Goal: Task Accomplishment & Management: Manage account settings

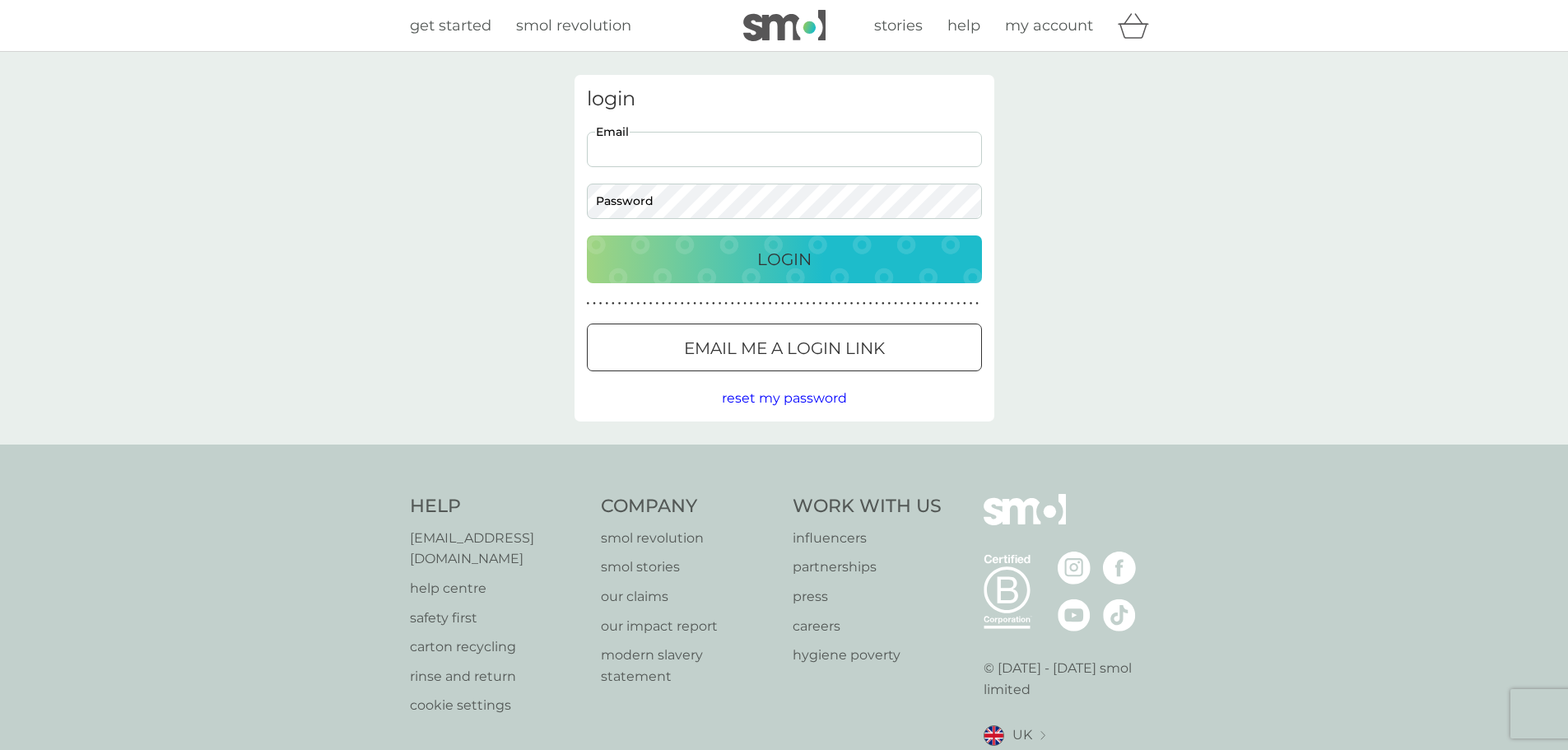
click at [752, 152] on input "Email" at bounding box center [784, 149] width 395 height 35
type input "[EMAIL_ADDRESS][DOMAIN_NAME]"
click at [587, 235] on button "Login" at bounding box center [784, 258] width 395 height 47
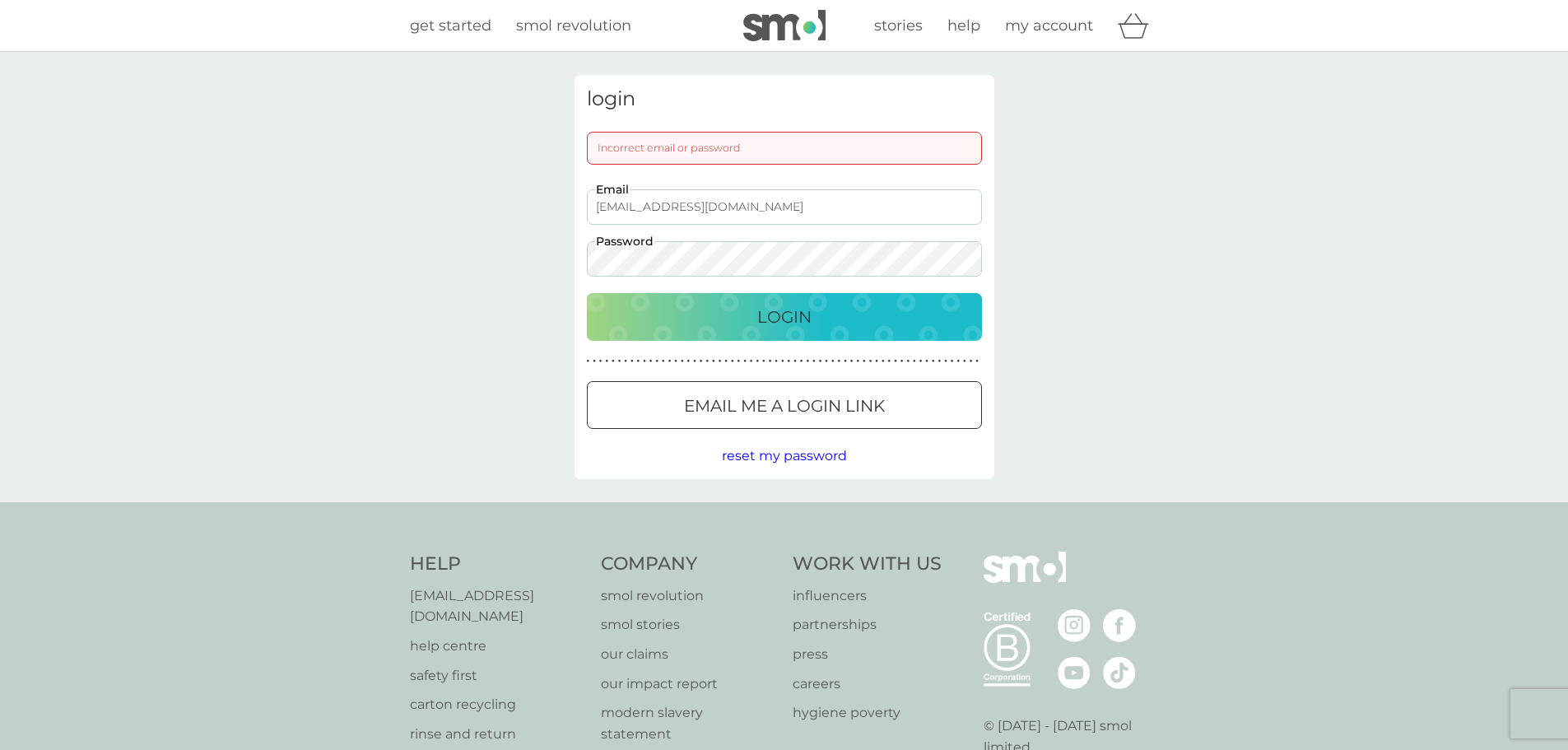
click at [480, 281] on div "login Incorrect email or password [EMAIL_ADDRESS][DOMAIN_NAME] Email Password L…" at bounding box center [784, 276] width 1568 height 450
click at [587, 293] on button "Login" at bounding box center [784, 316] width 395 height 47
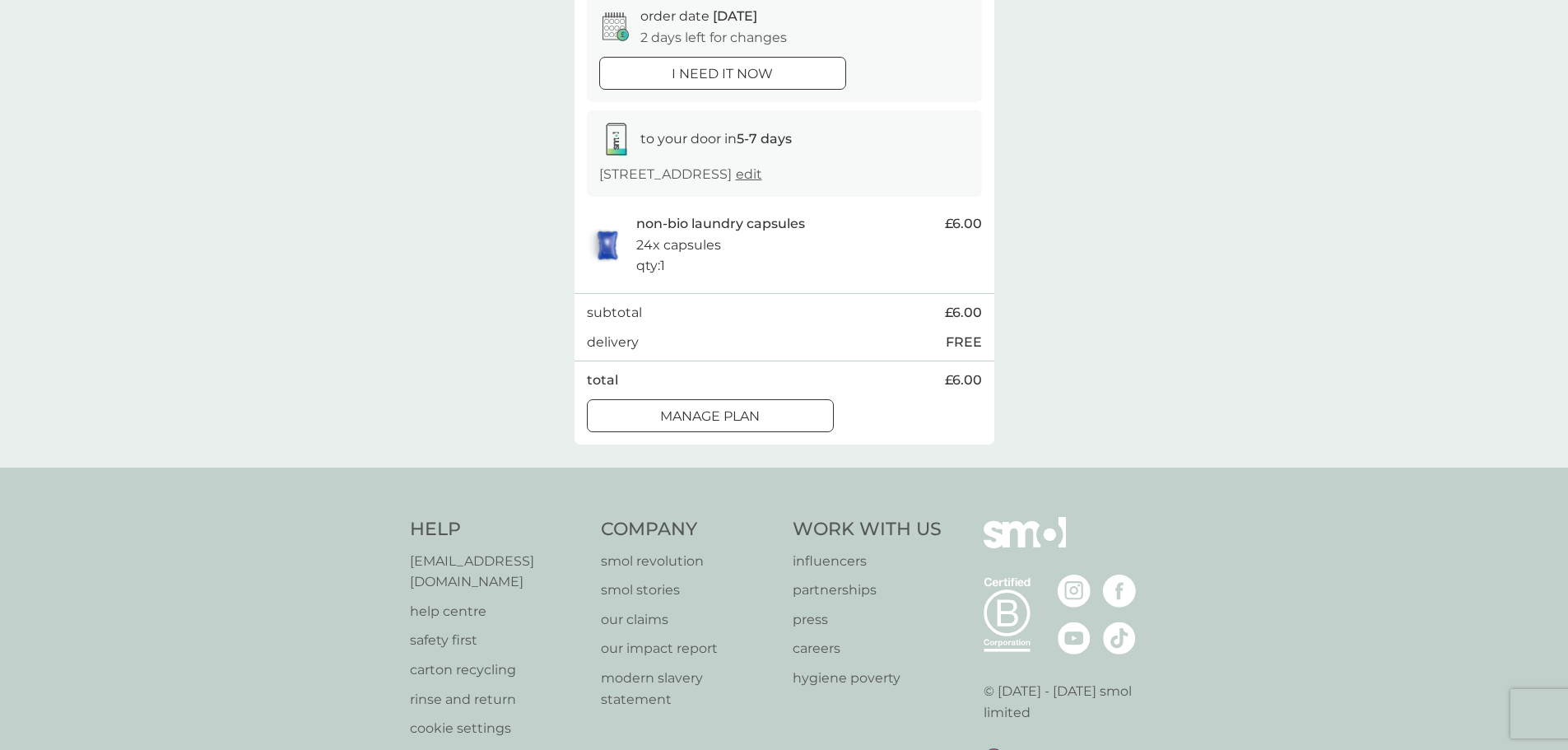
scroll to position [177, 0]
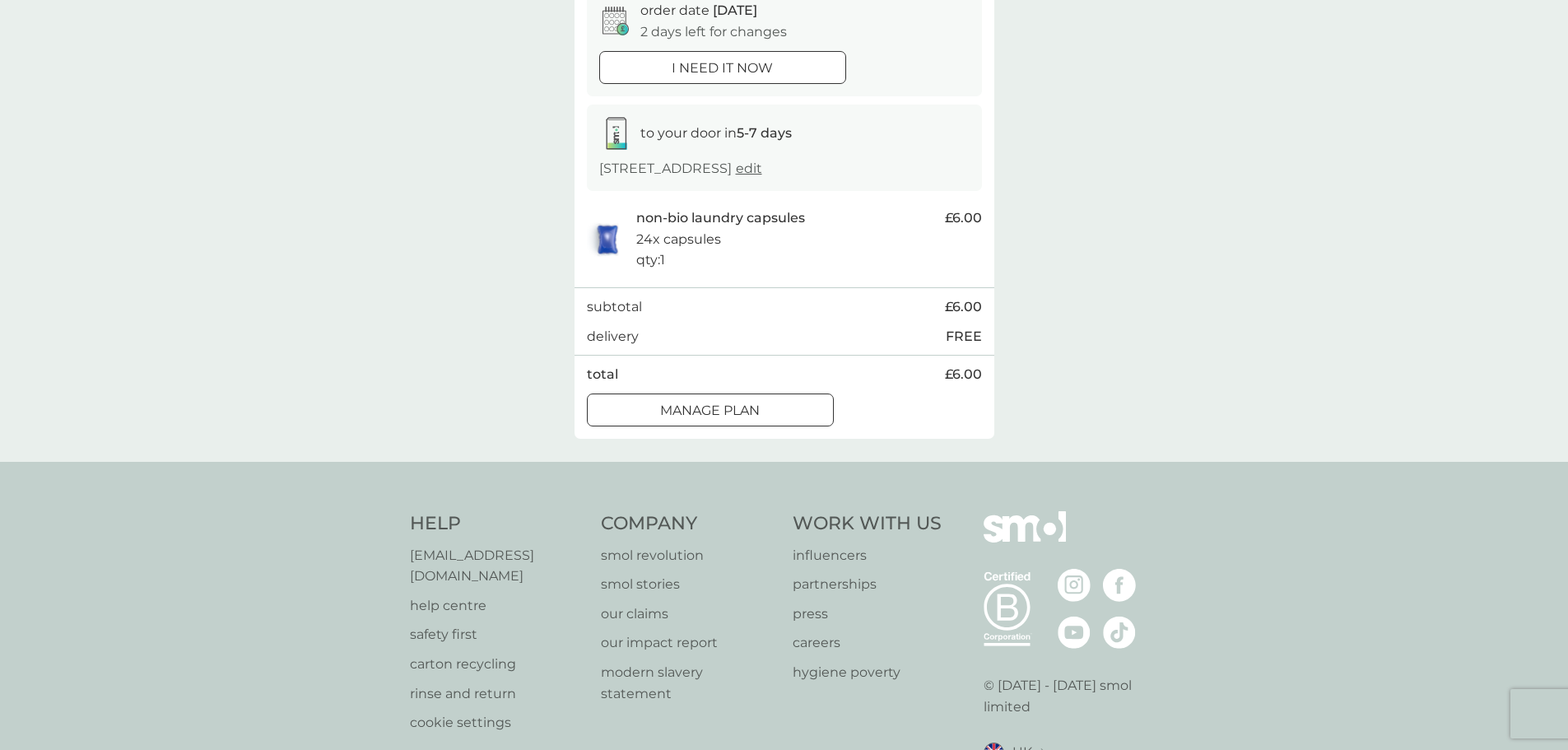
click at [764, 419] on div "Manage plan" at bounding box center [710, 411] width 245 height 22
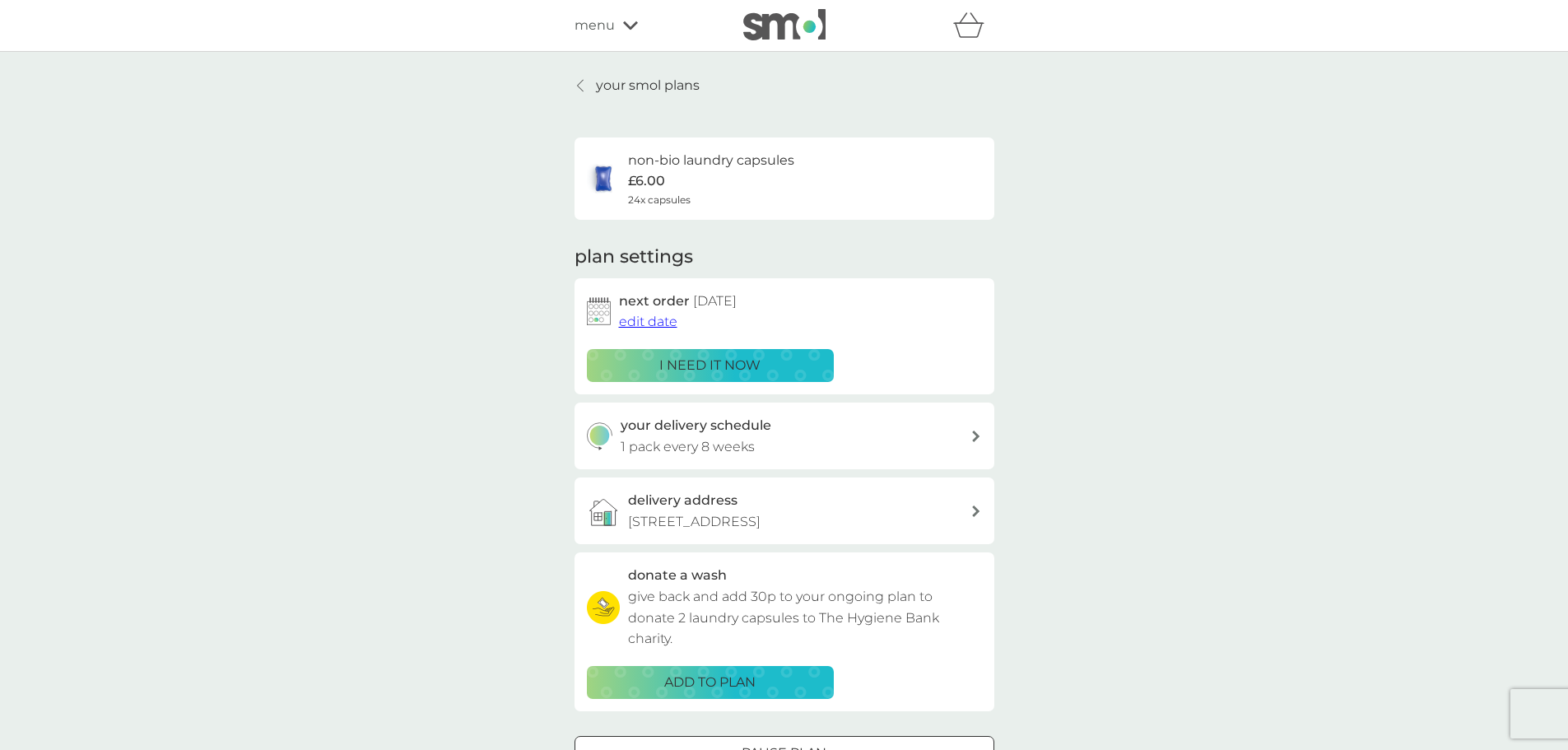
click at [640, 81] on p "your smol plans" at bounding box center [647, 85] width 103 height 22
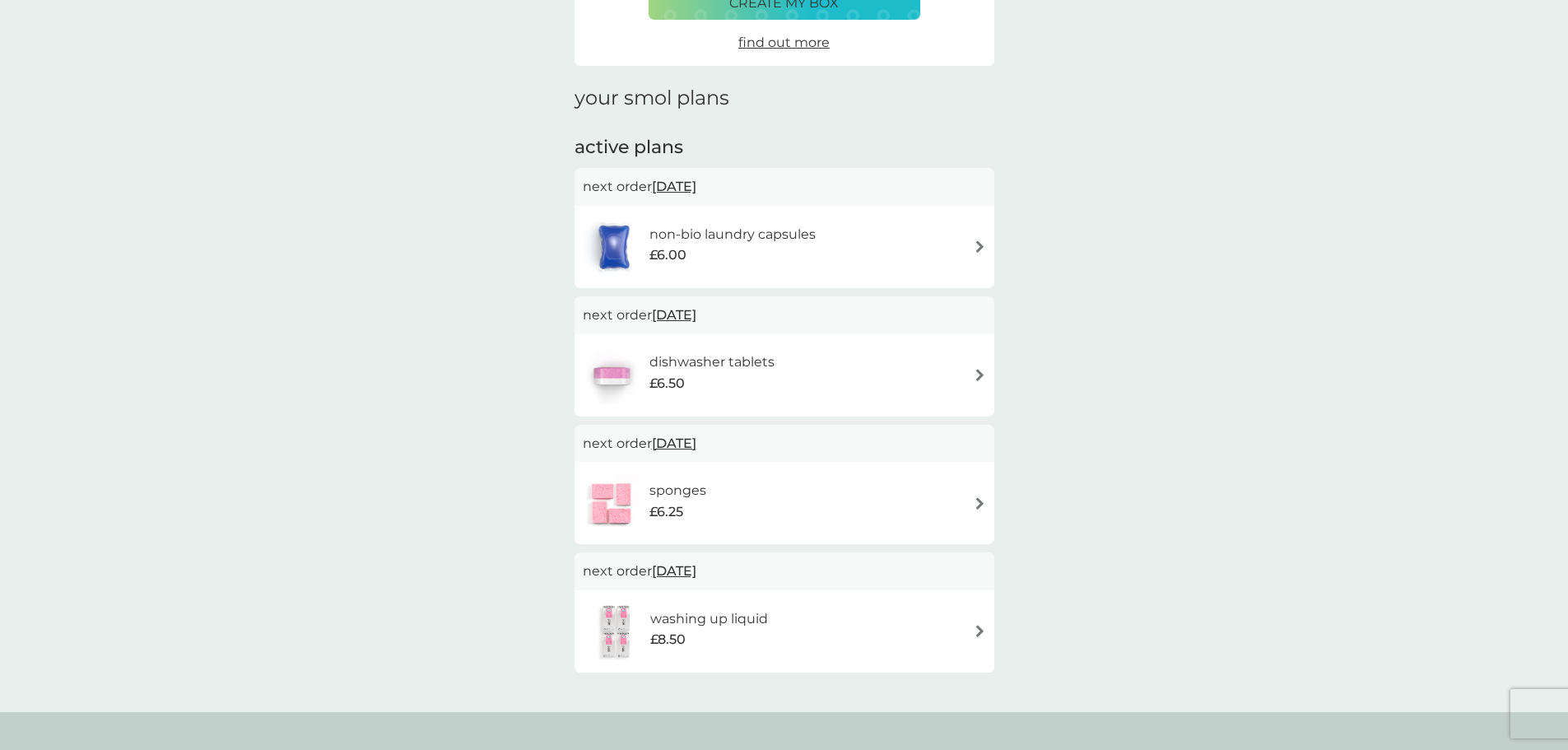
scroll to position [160, 0]
click at [960, 372] on div "dishwasher tablets £6.50" at bounding box center [784, 375] width 404 height 58
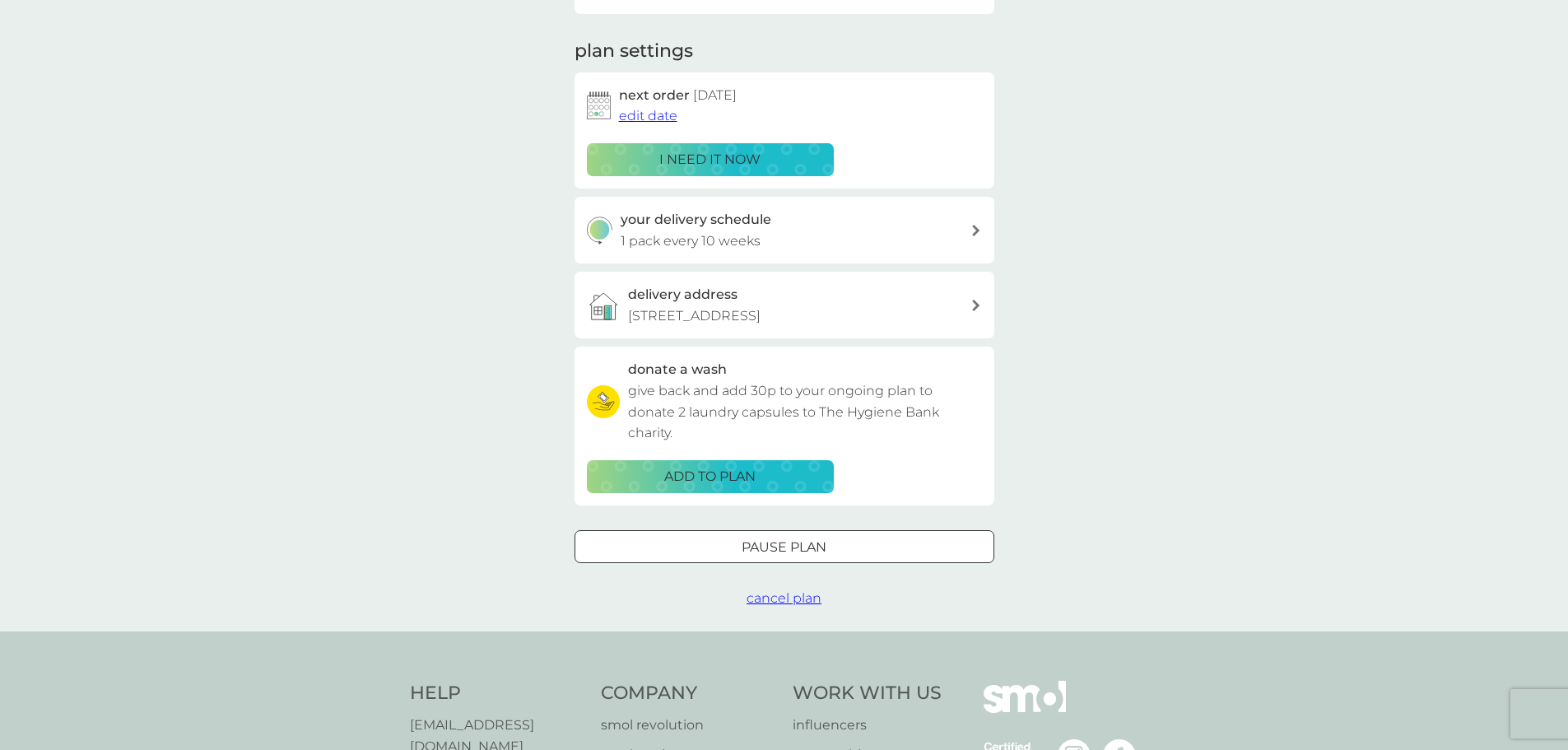
scroll to position [207, 0]
click at [965, 248] on div "your delivery schedule 1 pack every 10 weeks" at bounding box center [795, 229] width 349 height 42
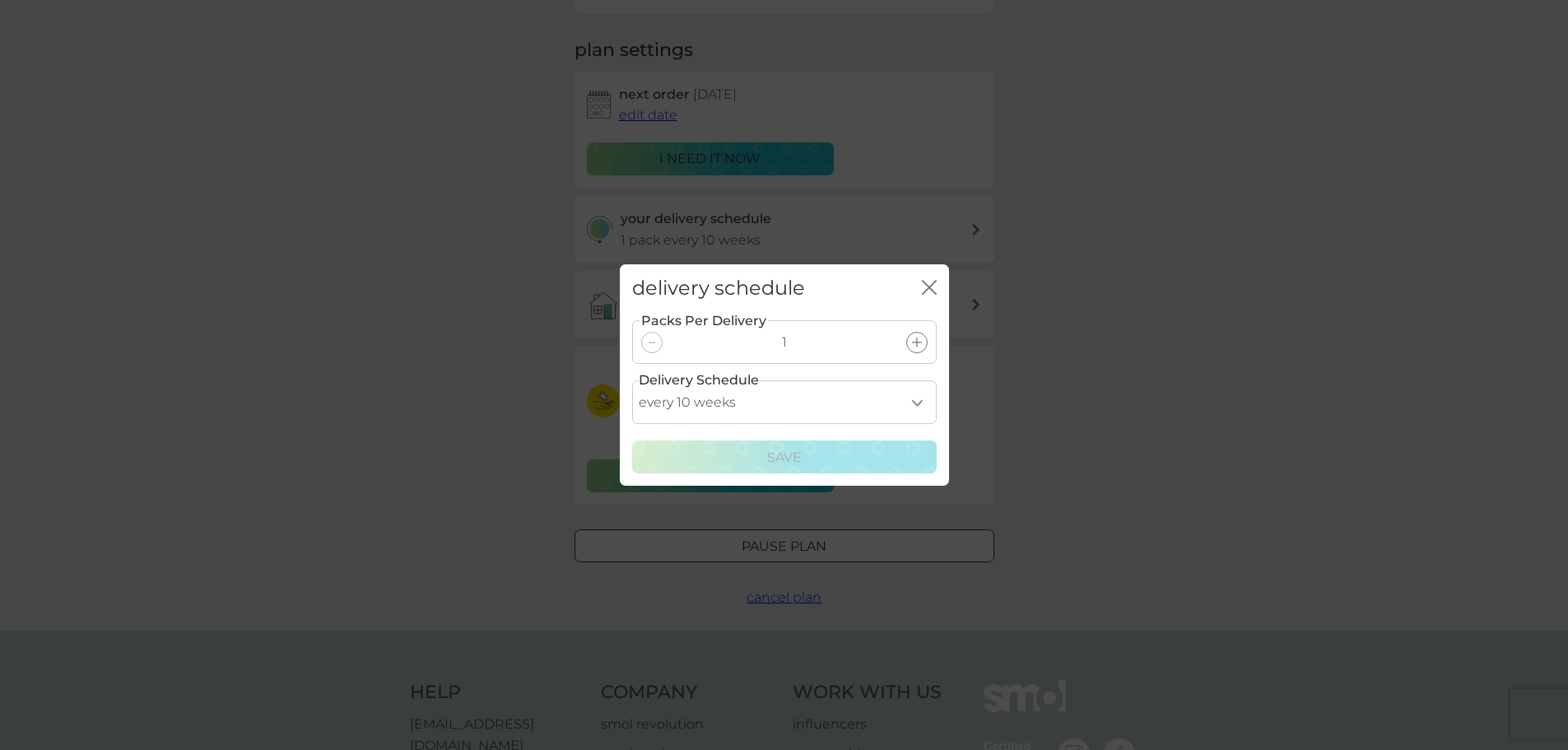
click at [913, 405] on select "every 1 week every 2 weeks every 3 weeks every 4 weeks every 5 weeks every 6 we…" at bounding box center [784, 402] width 305 height 44
select select "84"
click at [632, 381] on select "every 1 week every 2 weeks every 3 weeks every 4 weeks every 5 weeks every 6 we…" at bounding box center [784, 402] width 305 height 44
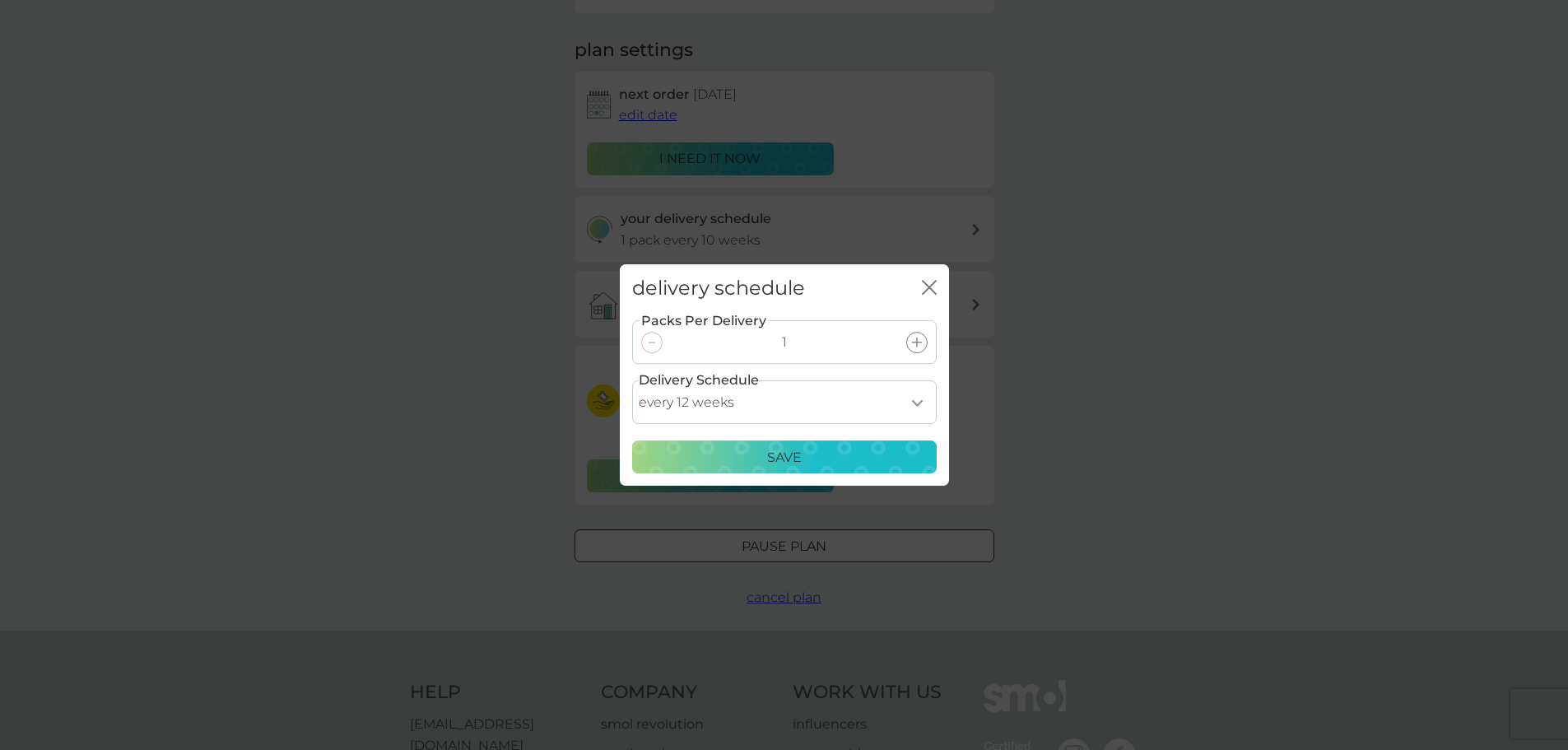
click at [797, 448] on p "Save" at bounding box center [784, 457] width 34 height 22
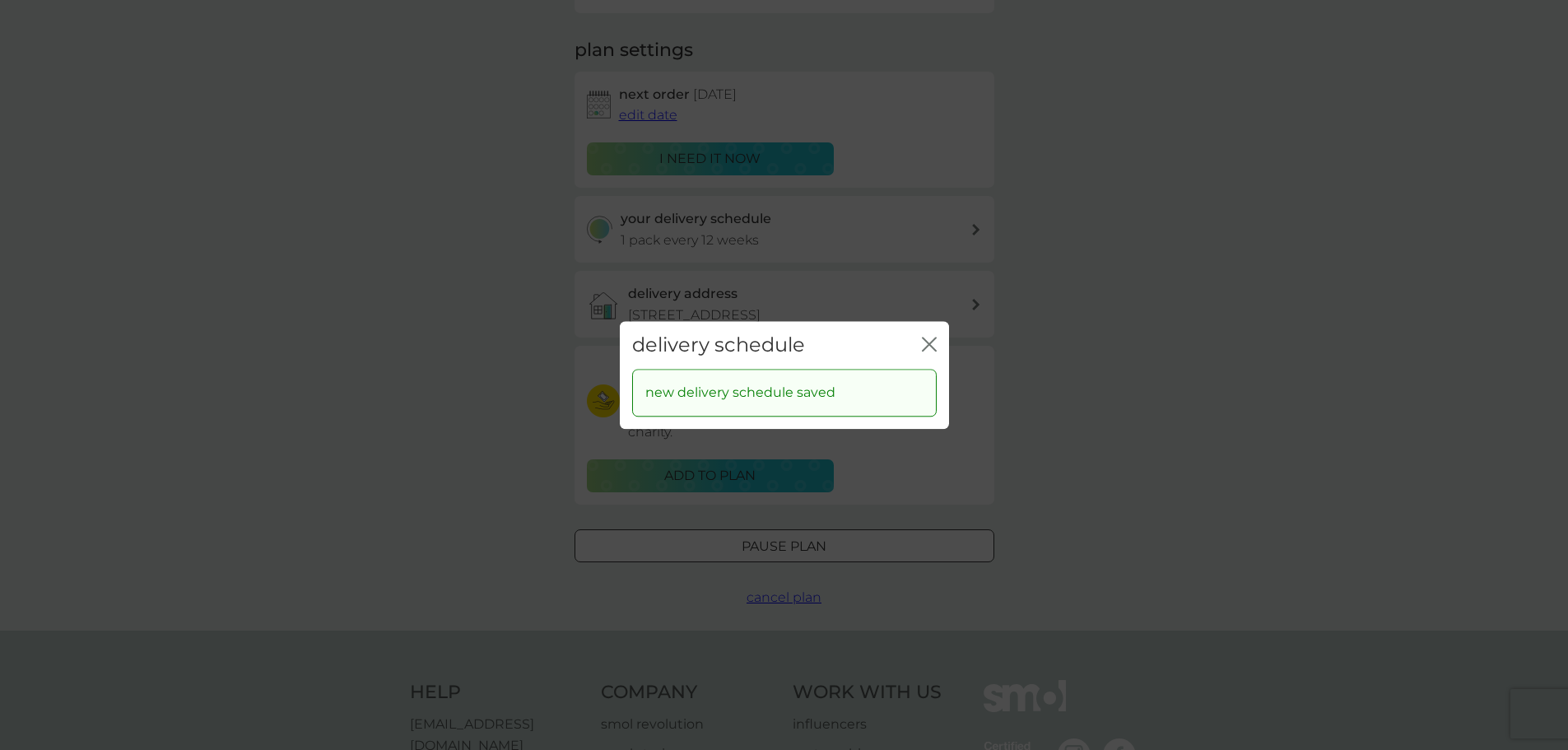
click at [928, 348] on icon "close" at bounding box center [929, 344] width 15 height 15
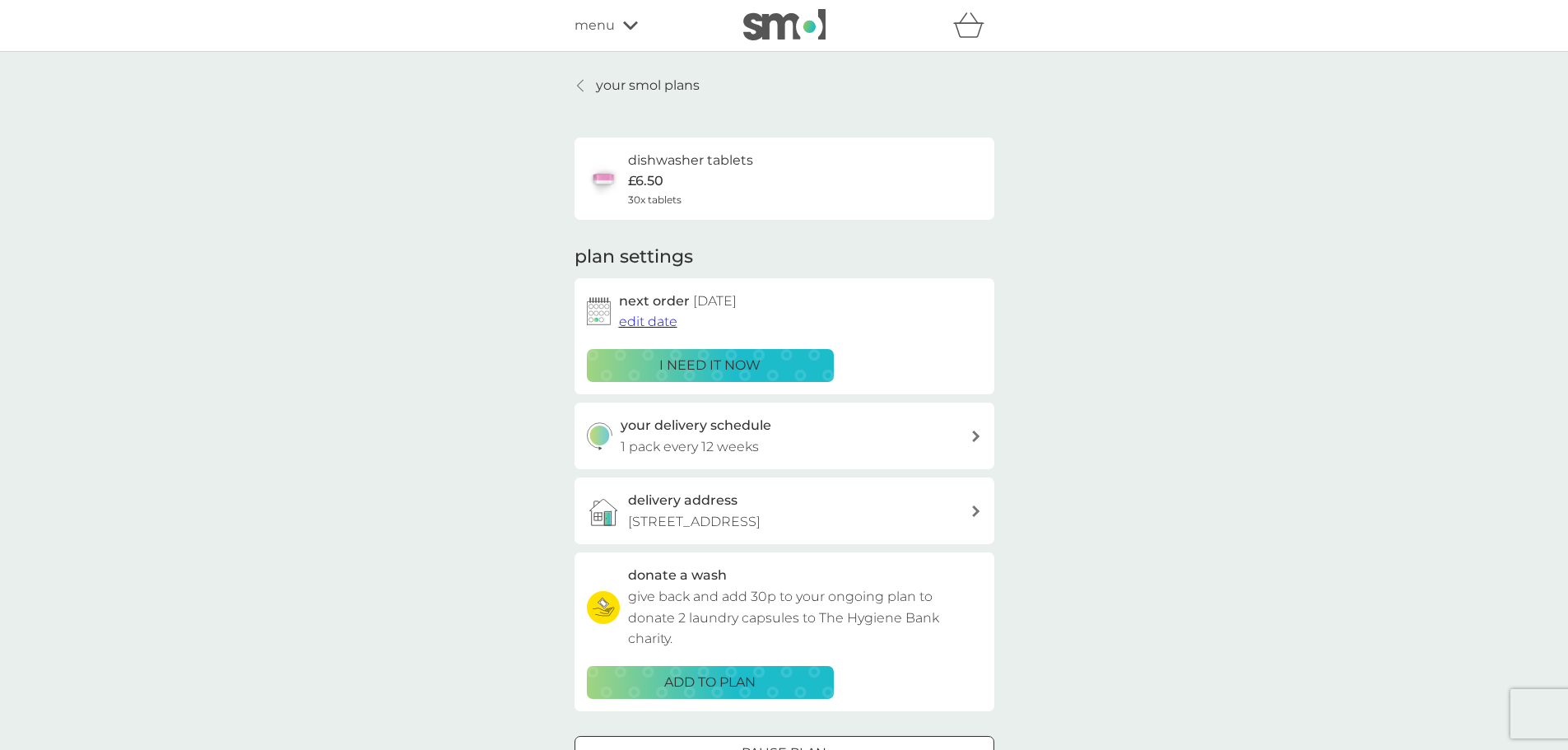
click at [663, 324] on span "edit date" at bounding box center [648, 321] width 59 height 15
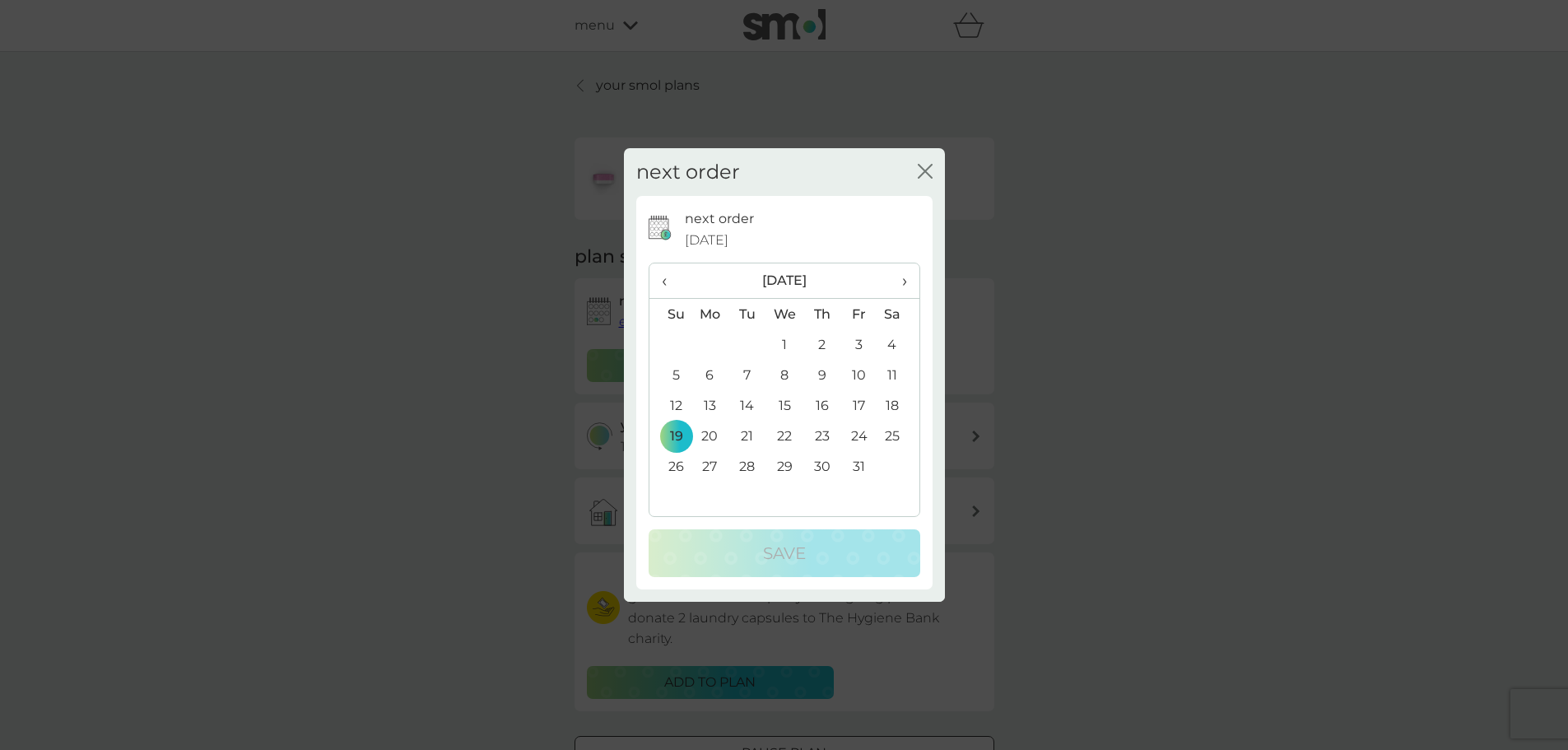
click at [902, 281] on span "›" at bounding box center [898, 281] width 16 height 34
click at [680, 436] on td "16" at bounding box center [670, 436] width 42 height 30
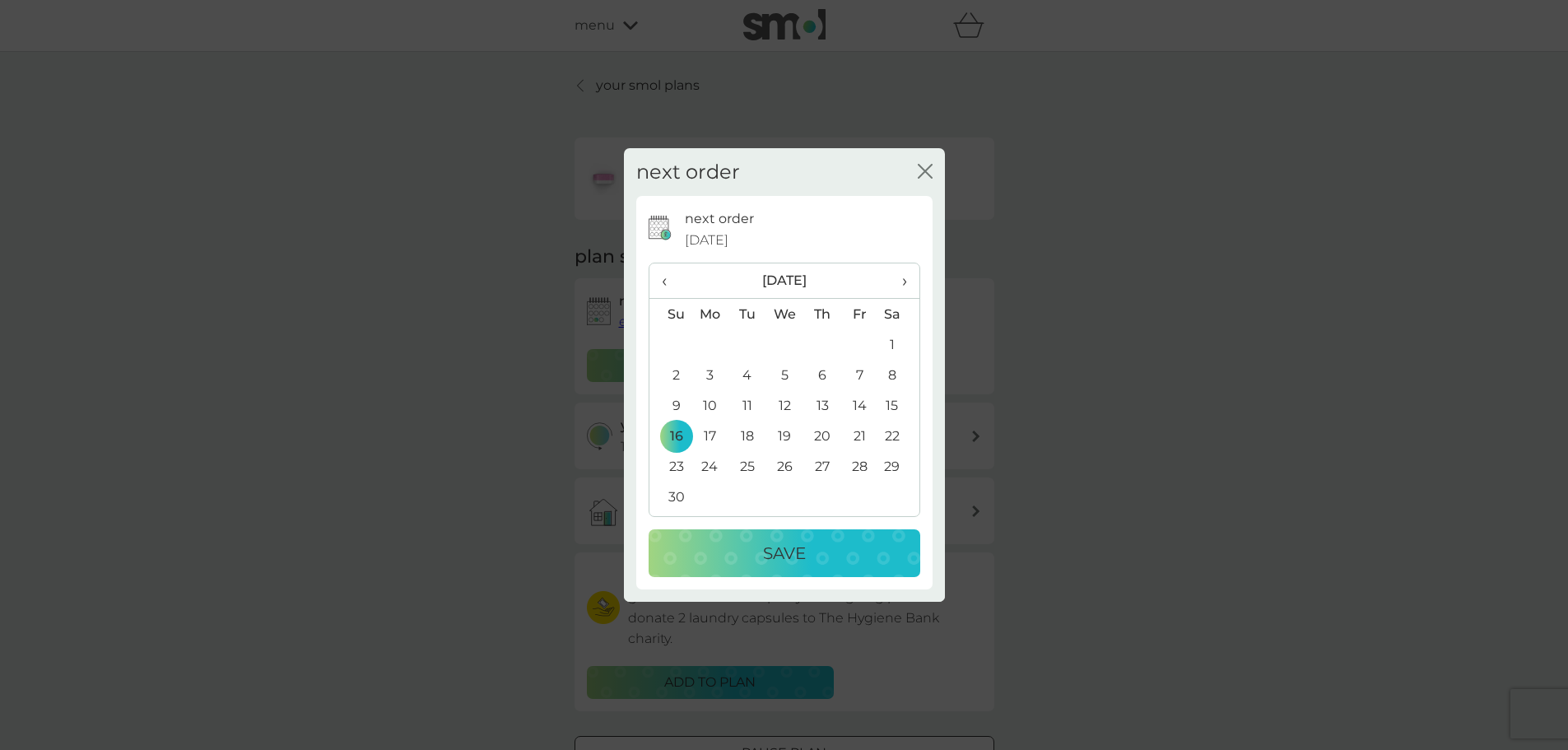
click at [736, 556] on div "Save" at bounding box center [784, 553] width 238 height 27
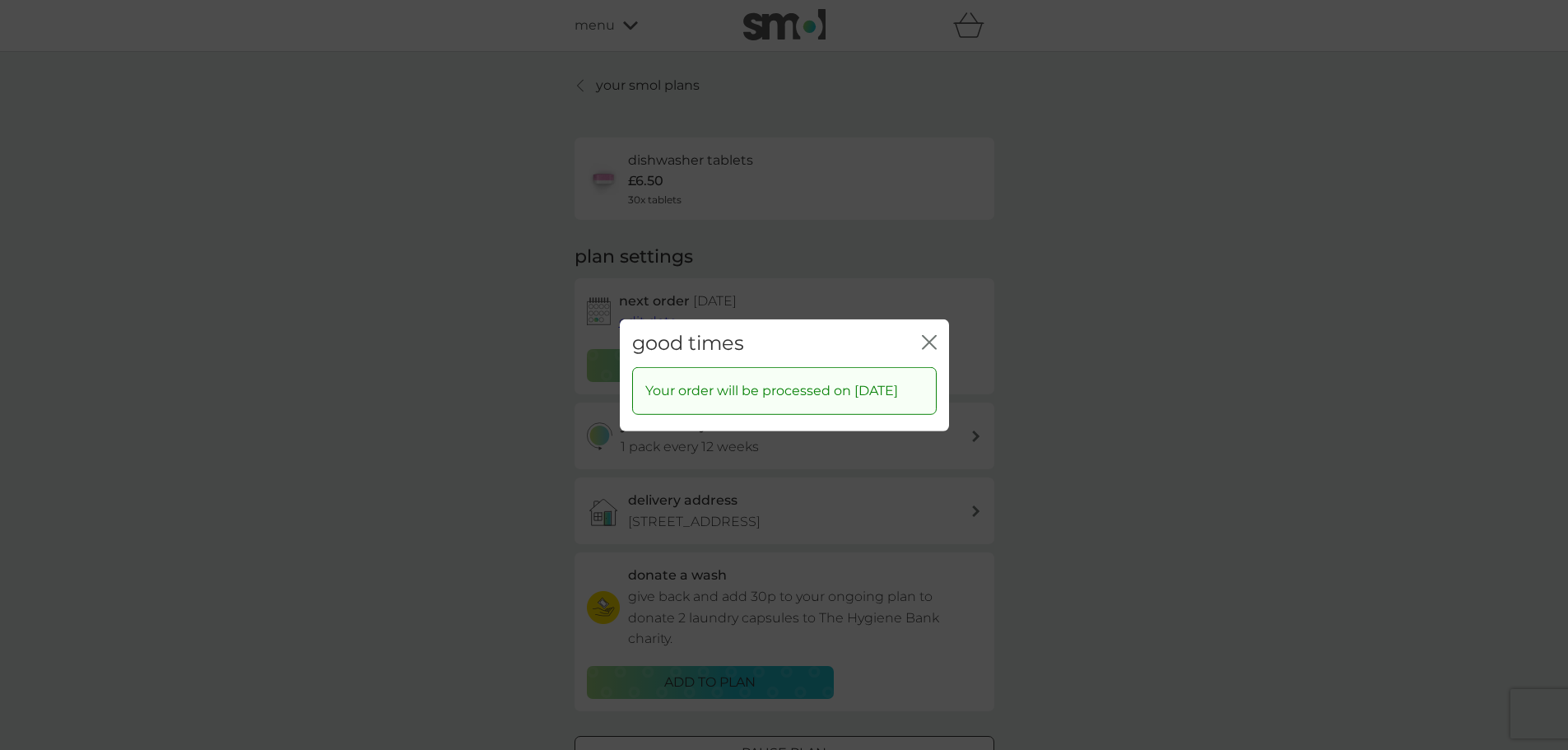
click at [930, 335] on icon "close" at bounding box center [933, 341] width 7 height 13
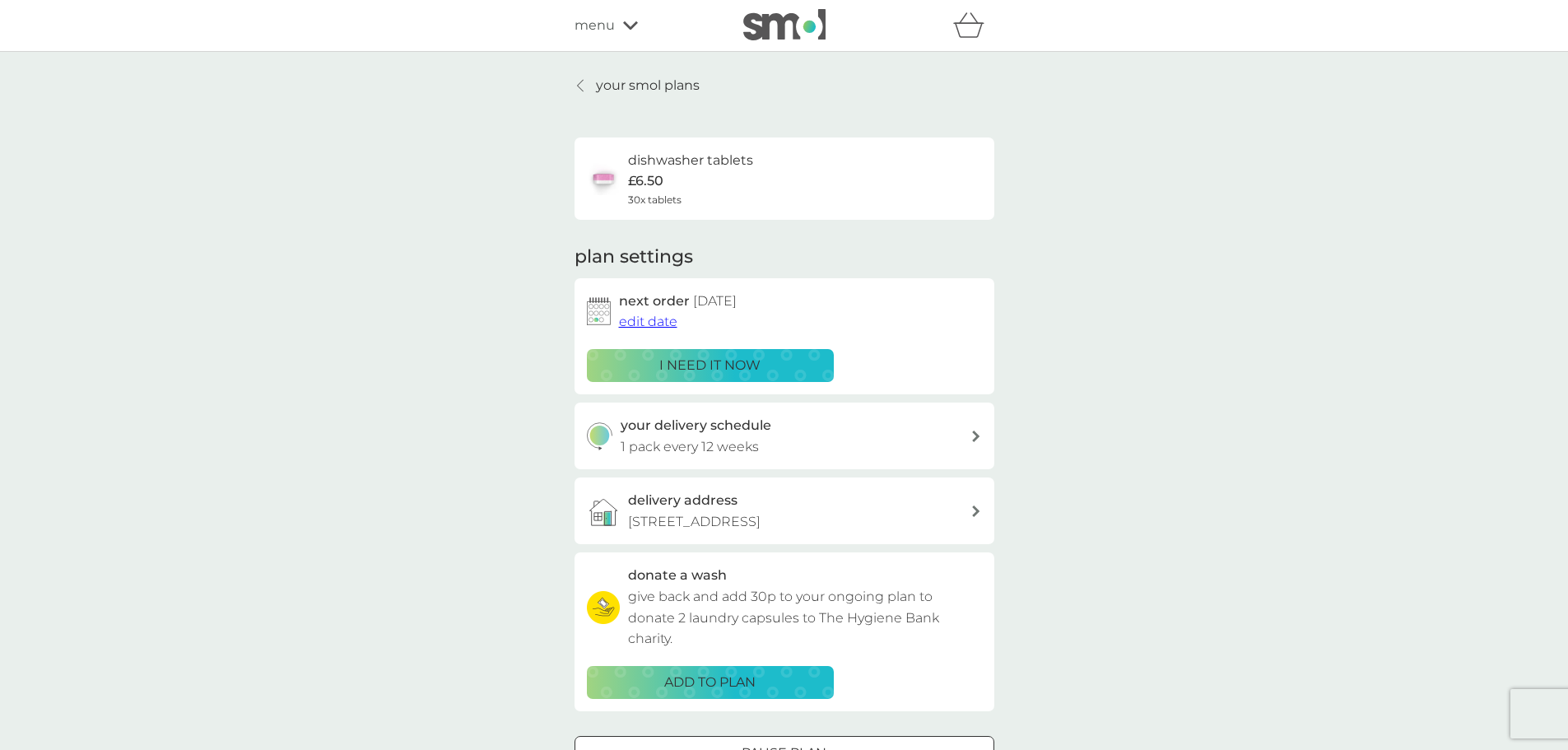
click at [647, 81] on p "your smol plans" at bounding box center [647, 85] width 103 height 22
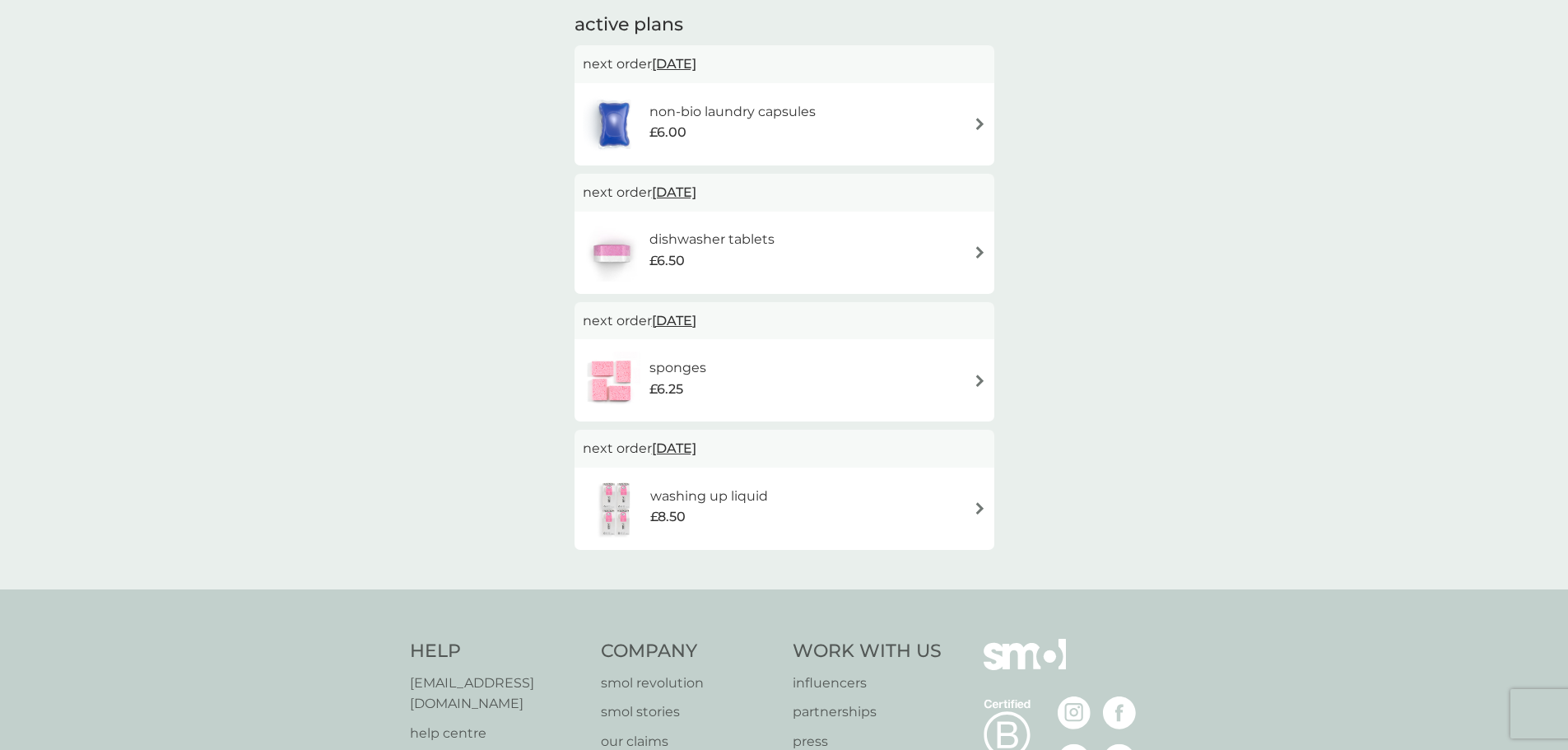
scroll to position [283, 0]
click at [966, 505] on div "washing up liquid £8.50" at bounding box center [784, 507] width 404 height 58
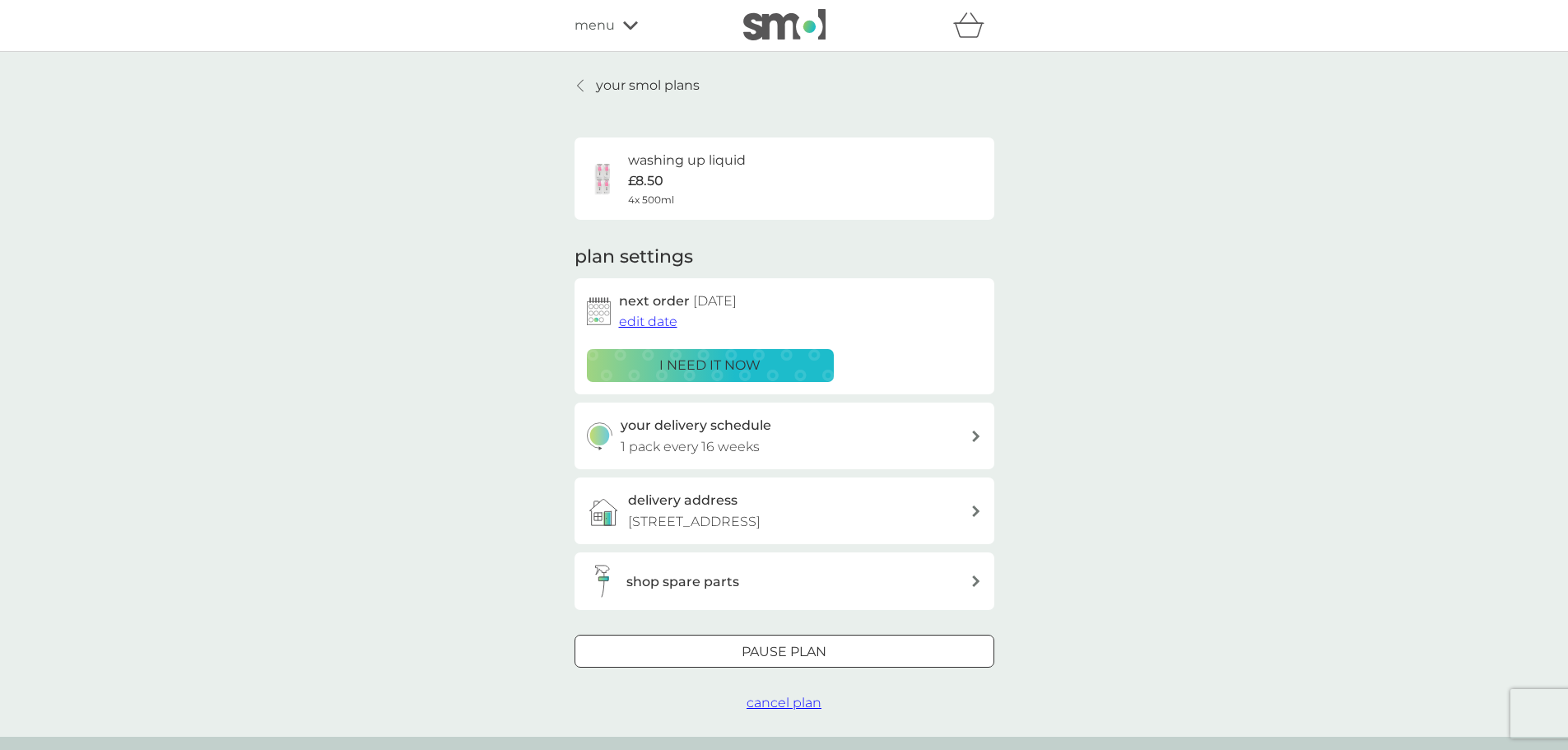
click at [646, 321] on span "edit date" at bounding box center [648, 321] width 59 height 15
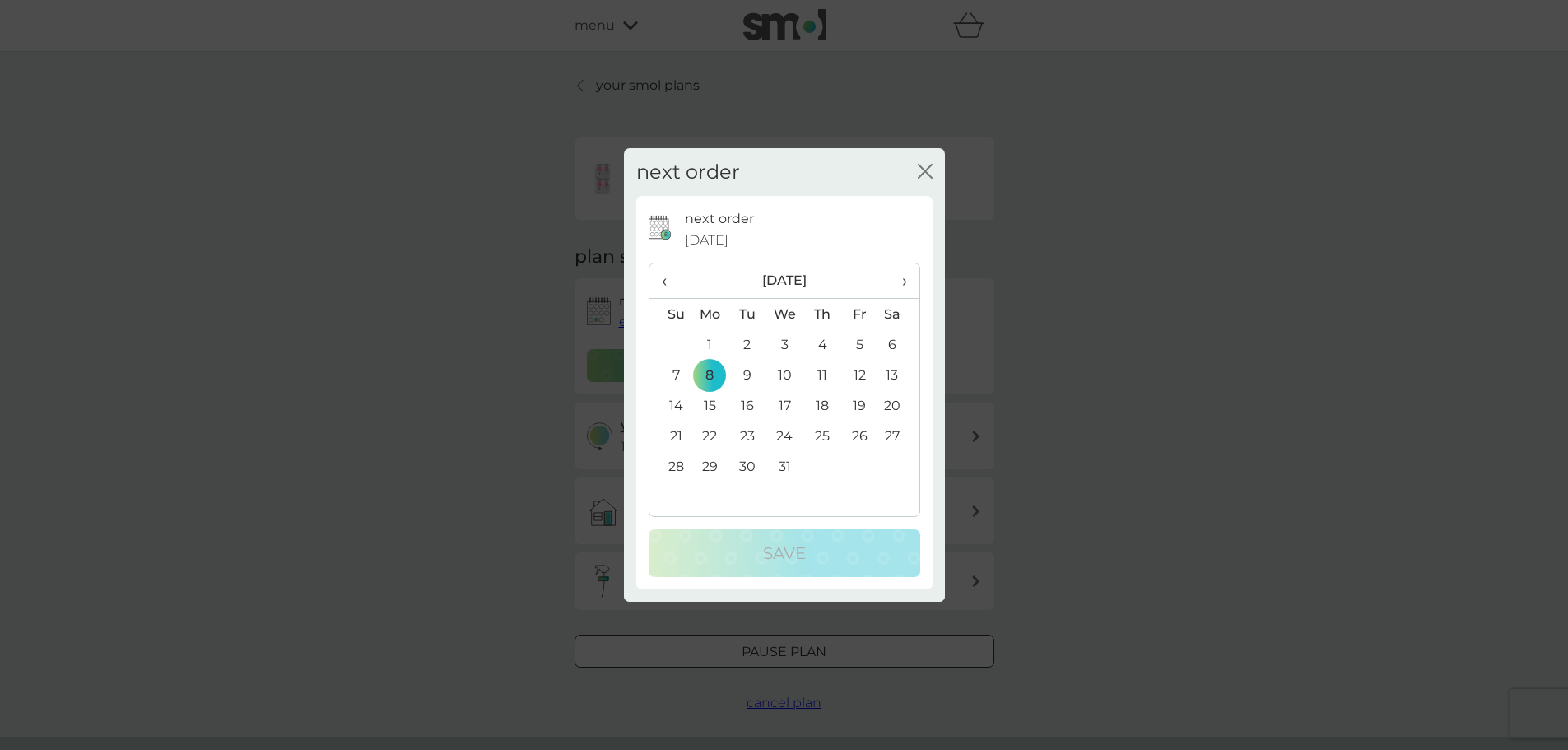
click at [718, 371] on td "8" at bounding box center [710, 375] width 38 height 30
click at [923, 171] on icon "close" at bounding box center [924, 170] width 15 height 15
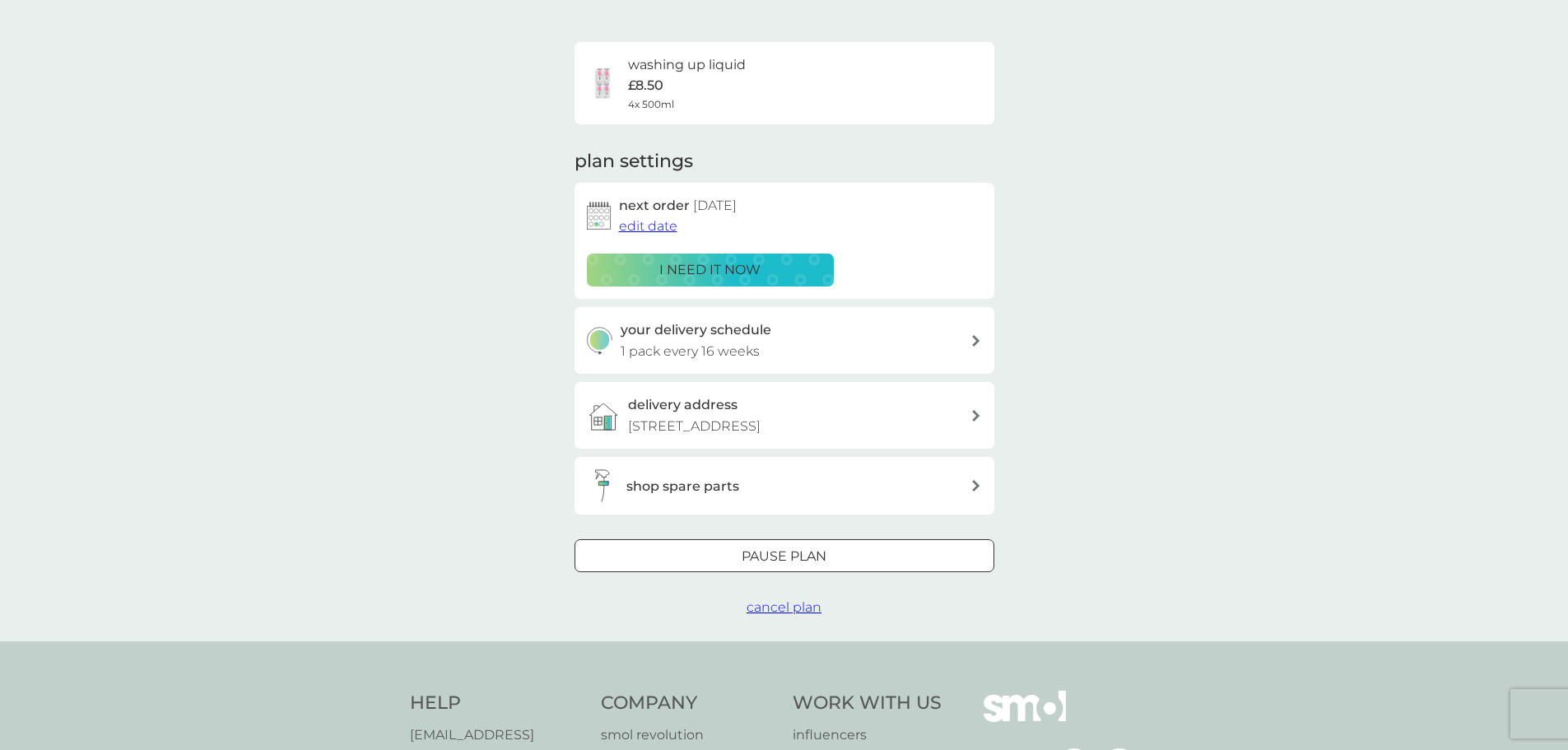
scroll to position [23, 0]
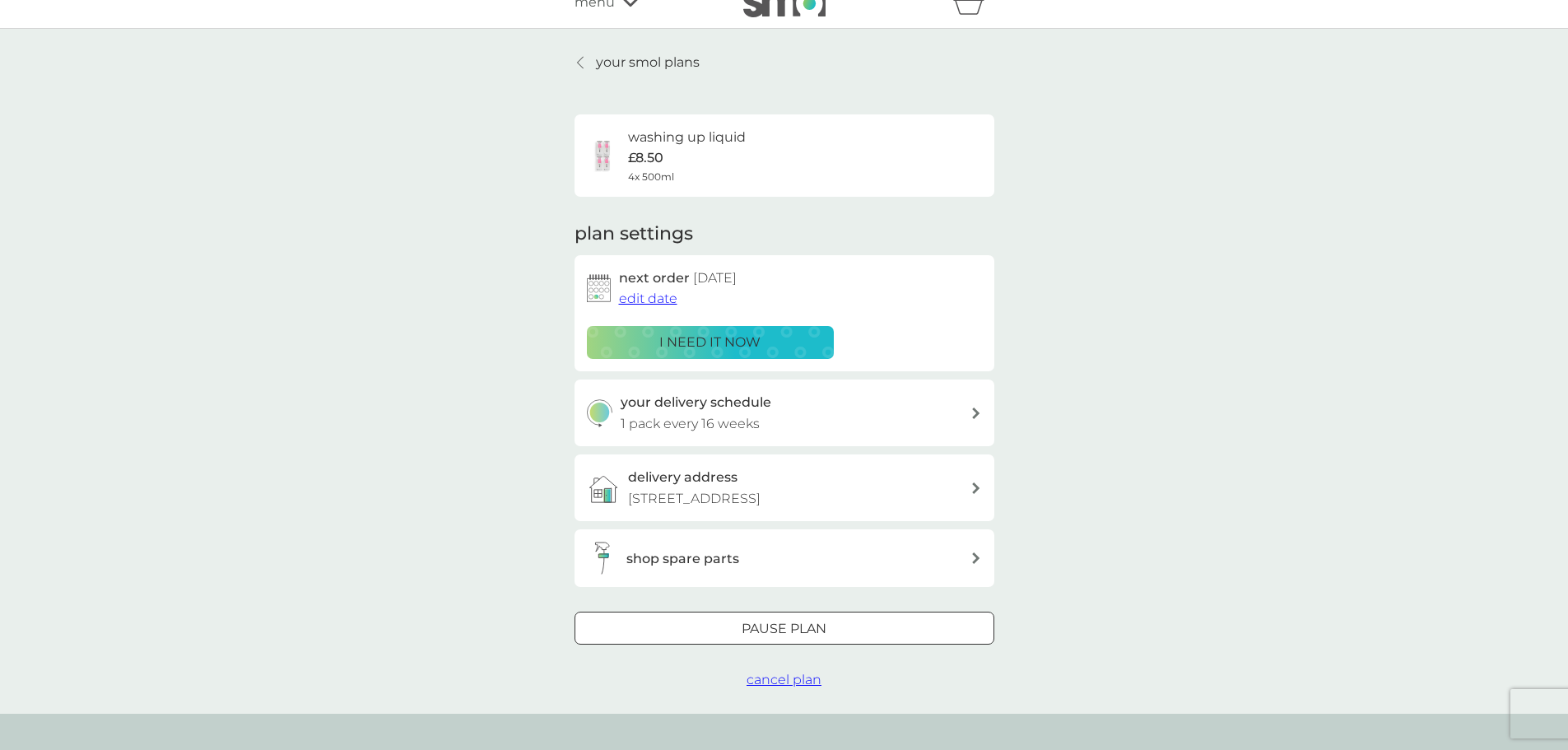
click at [632, 65] on p "your smol plans" at bounding box center [647, 62] width 103 height 22
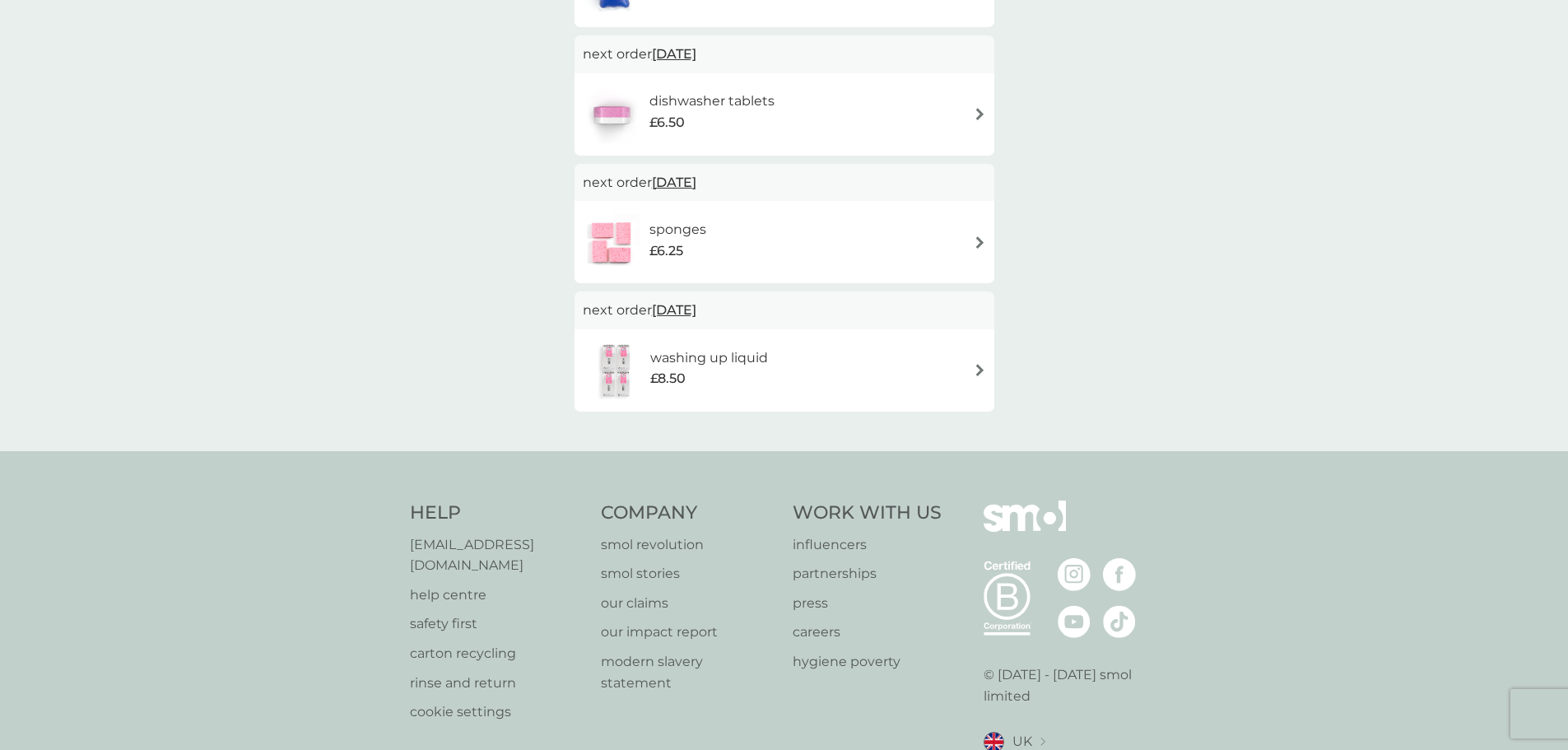
scroll to position [421, 0]
click at [967, 359] on div "washing up liquid £8.50" at bounding box center [784, 369] width 404 height 58
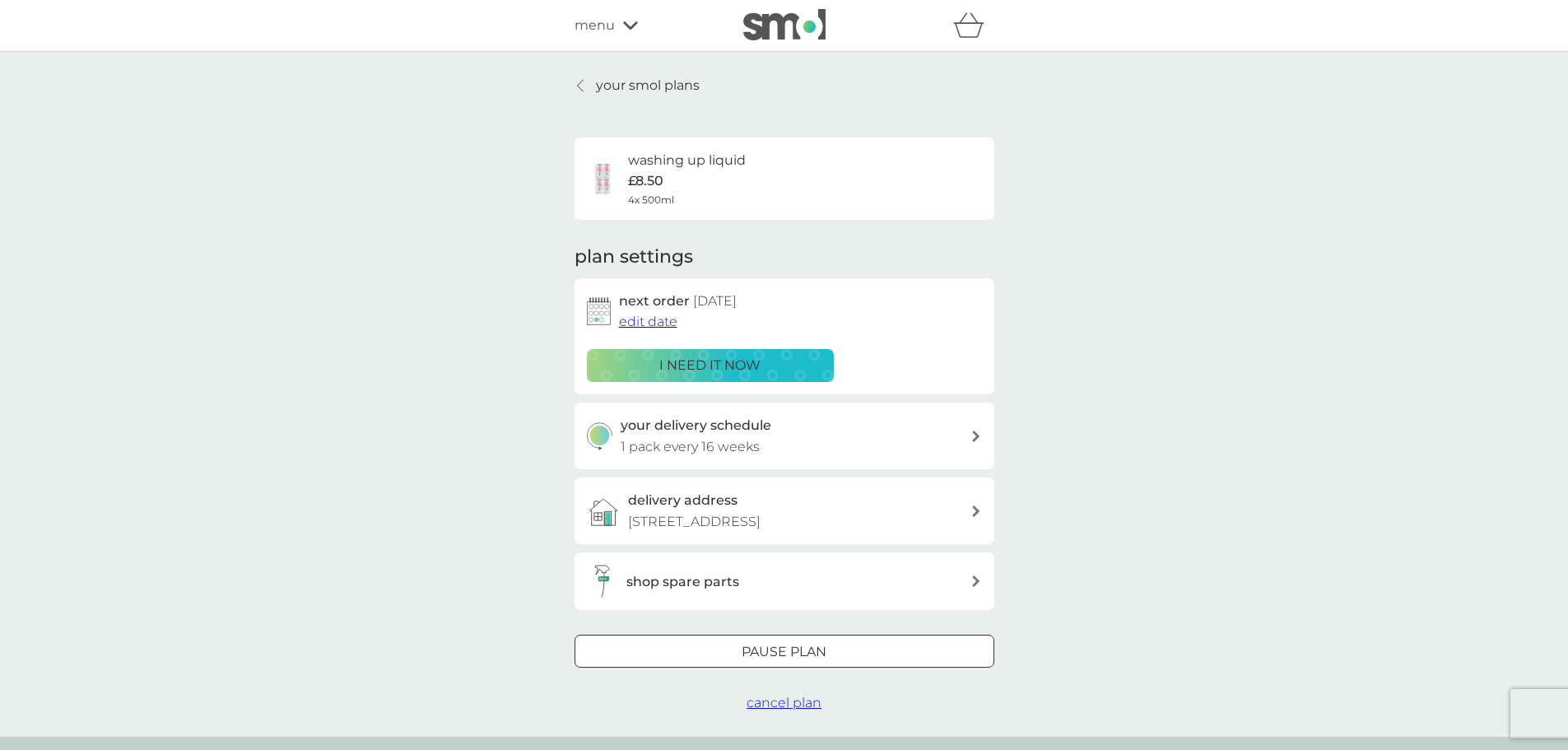
click at [656, 321] on span "edit date" at bounding box center [648, 321] width 59 height 15
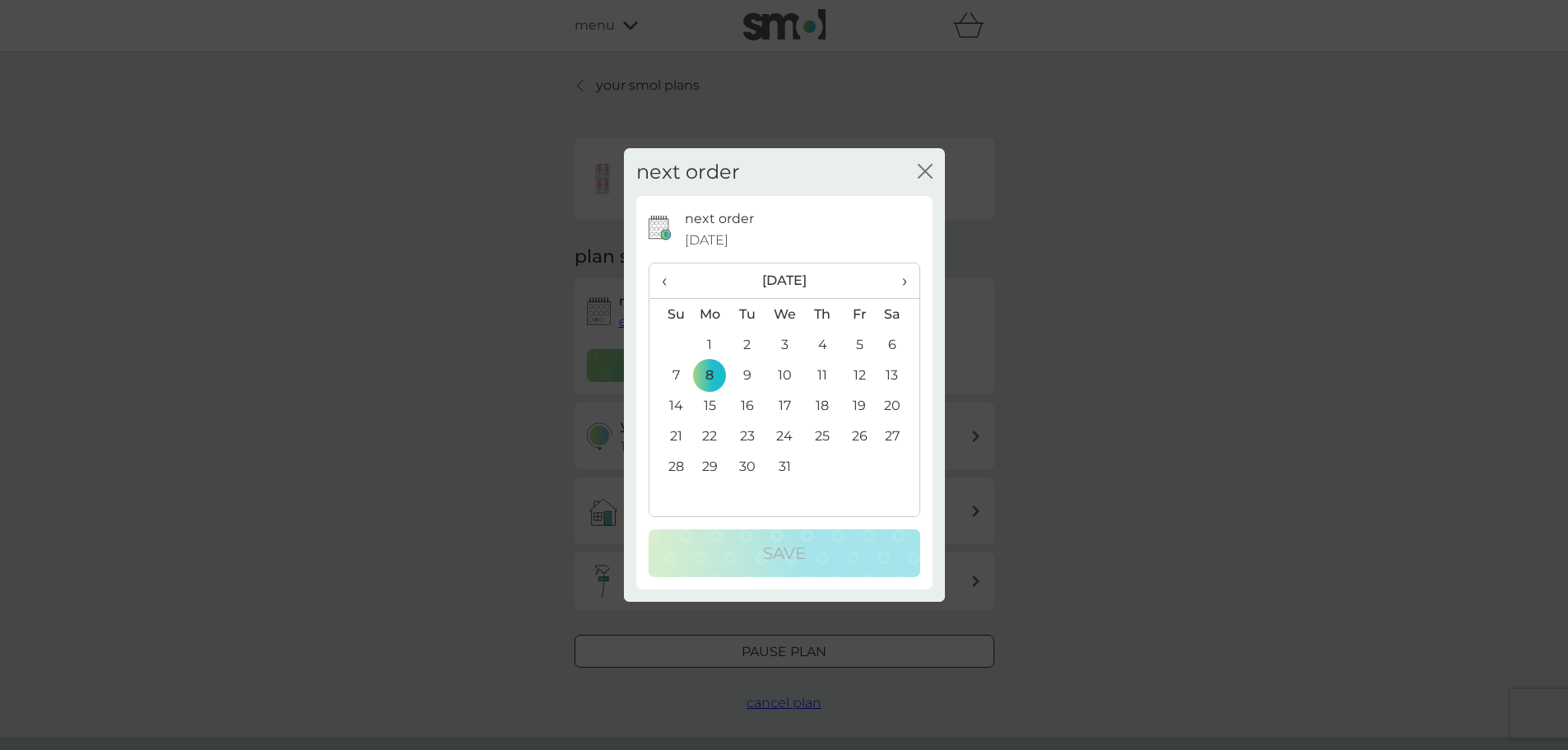
click at [905, 281] on span "›" at bounding box center [898, 281] width 16 height 34
click at [861, 279] on th "January 2026" at bounding box center [784, 281] width 187 height 35
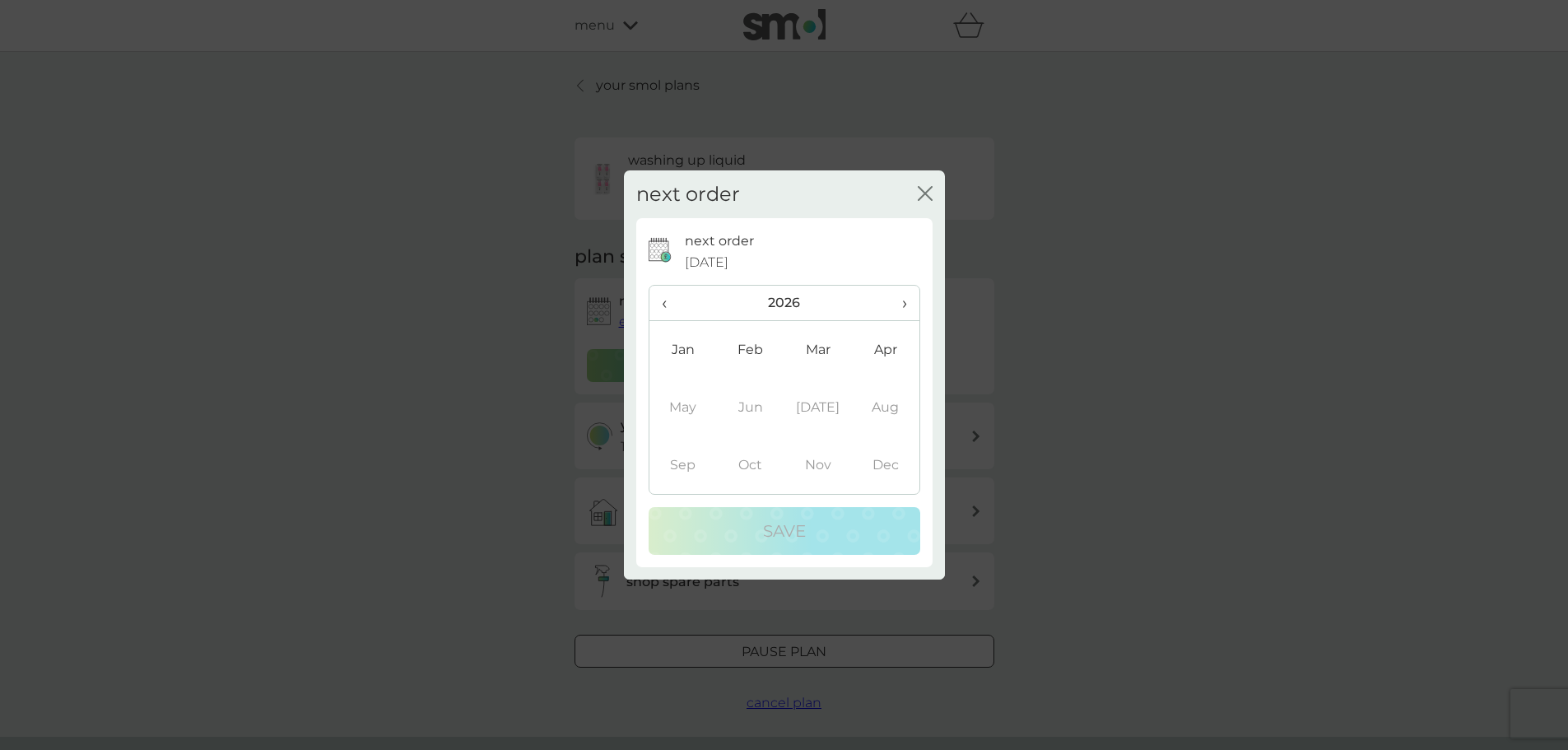
click at [678, 347] on td "Jan" at bounding box center [683, 350] width 67 height 58
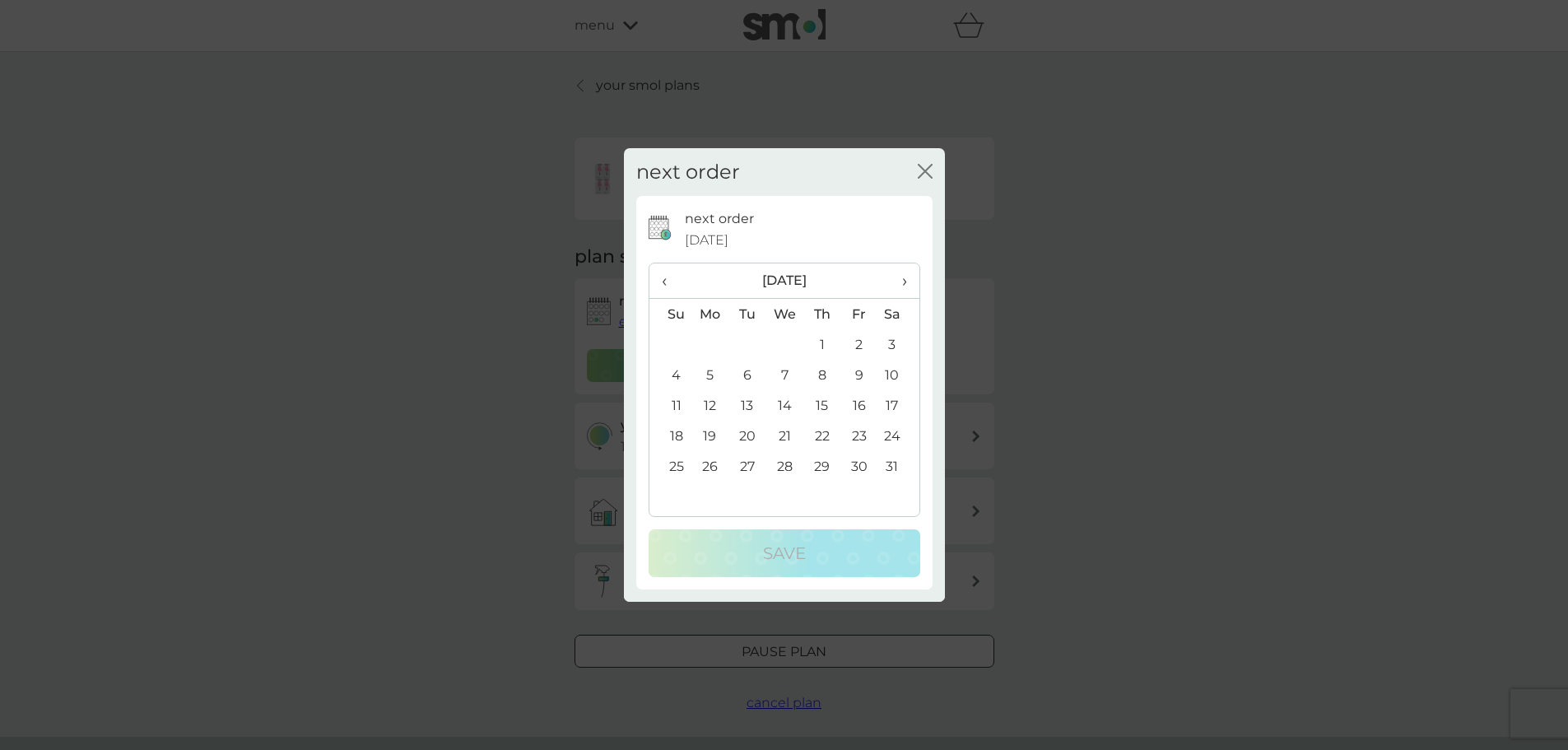
click at [711, 374] on td "5" at bounding box center [710, 375] width 38 height 30
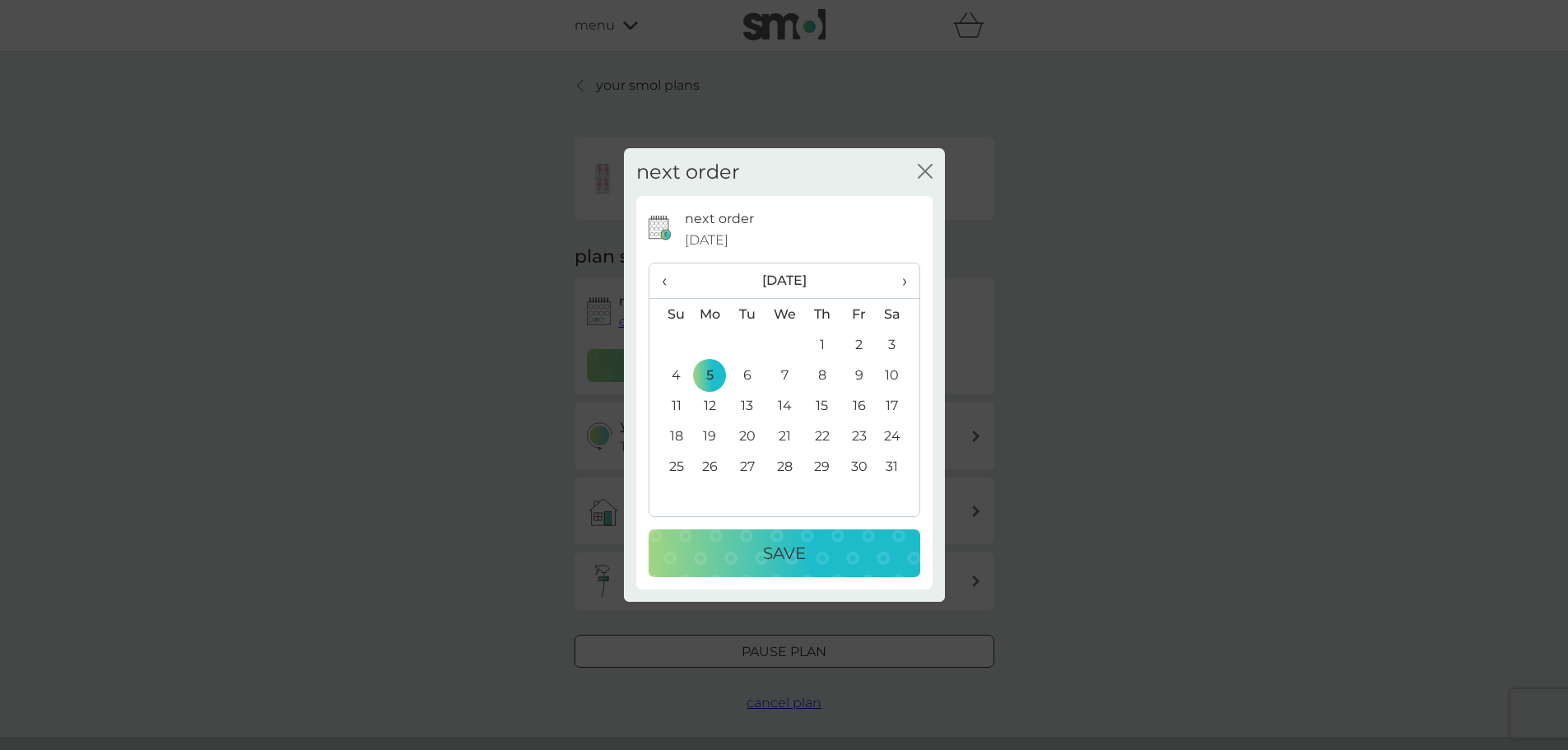
click at [758, 555] on div "Save" at bounding box center [784, 553] width 238 height 27
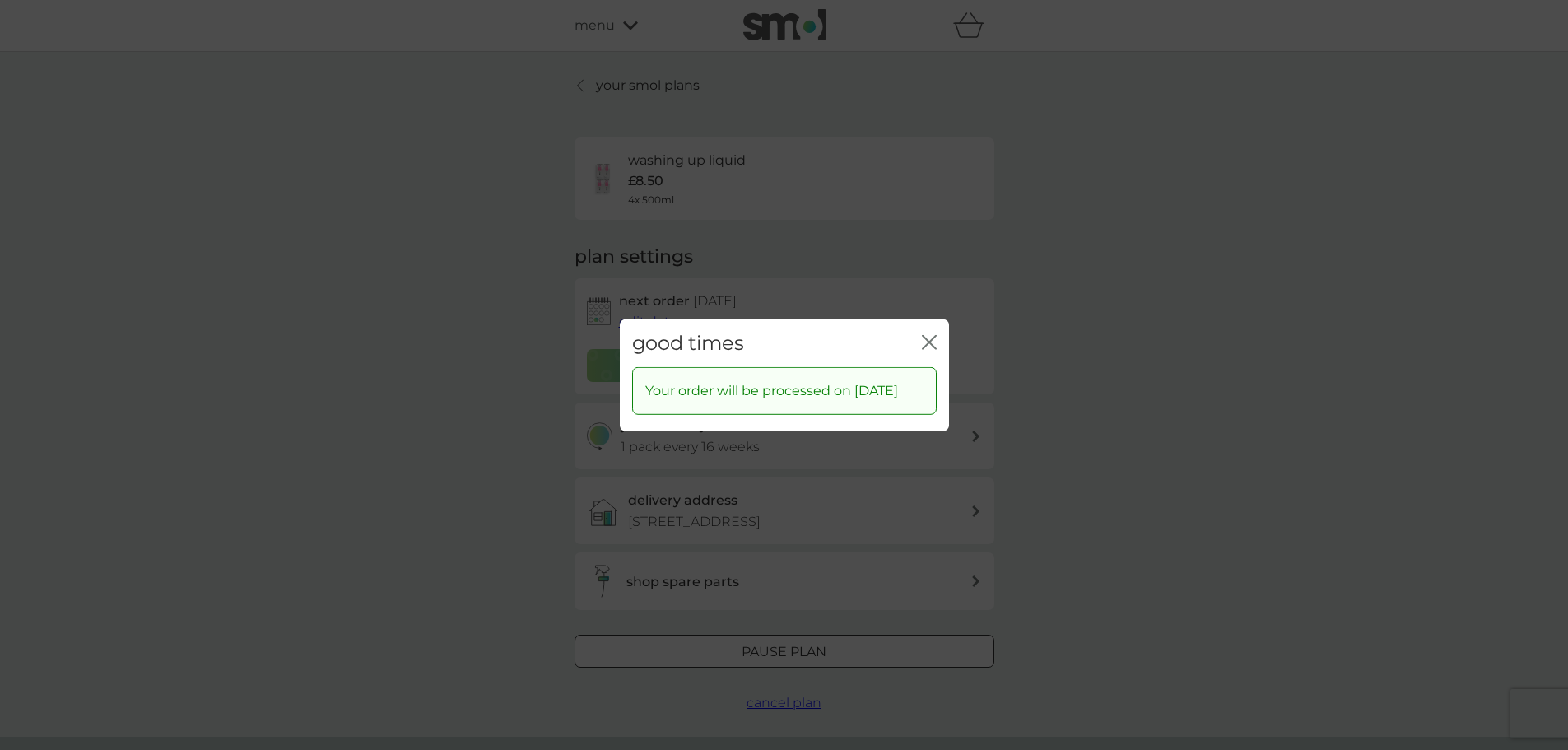
click at [932, 334] on icon "close" at bounding box center [929, 341] width 15 height 15
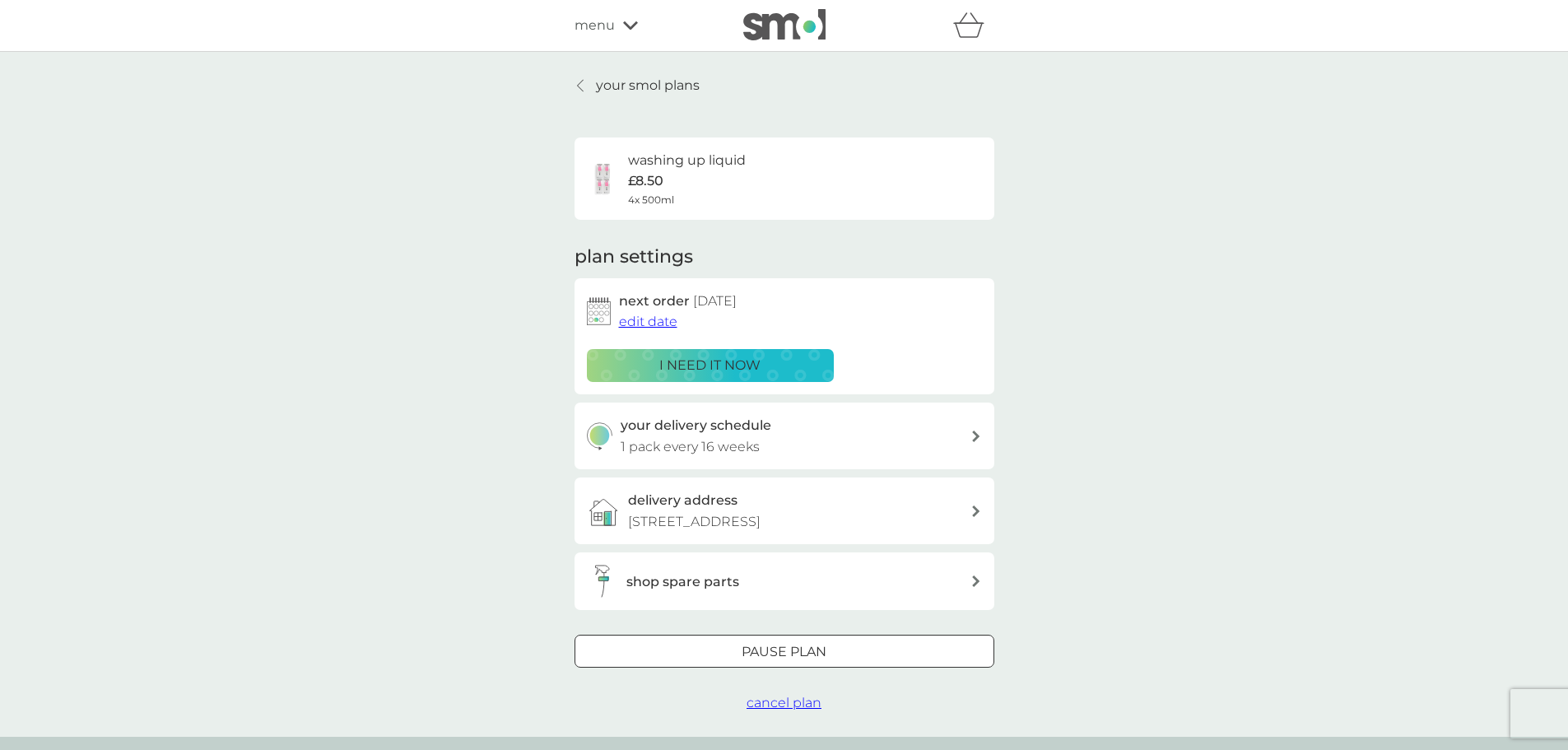
click at [677, 77] on p "your smol plans" at bounding box center [647, 85] width 103 height 22
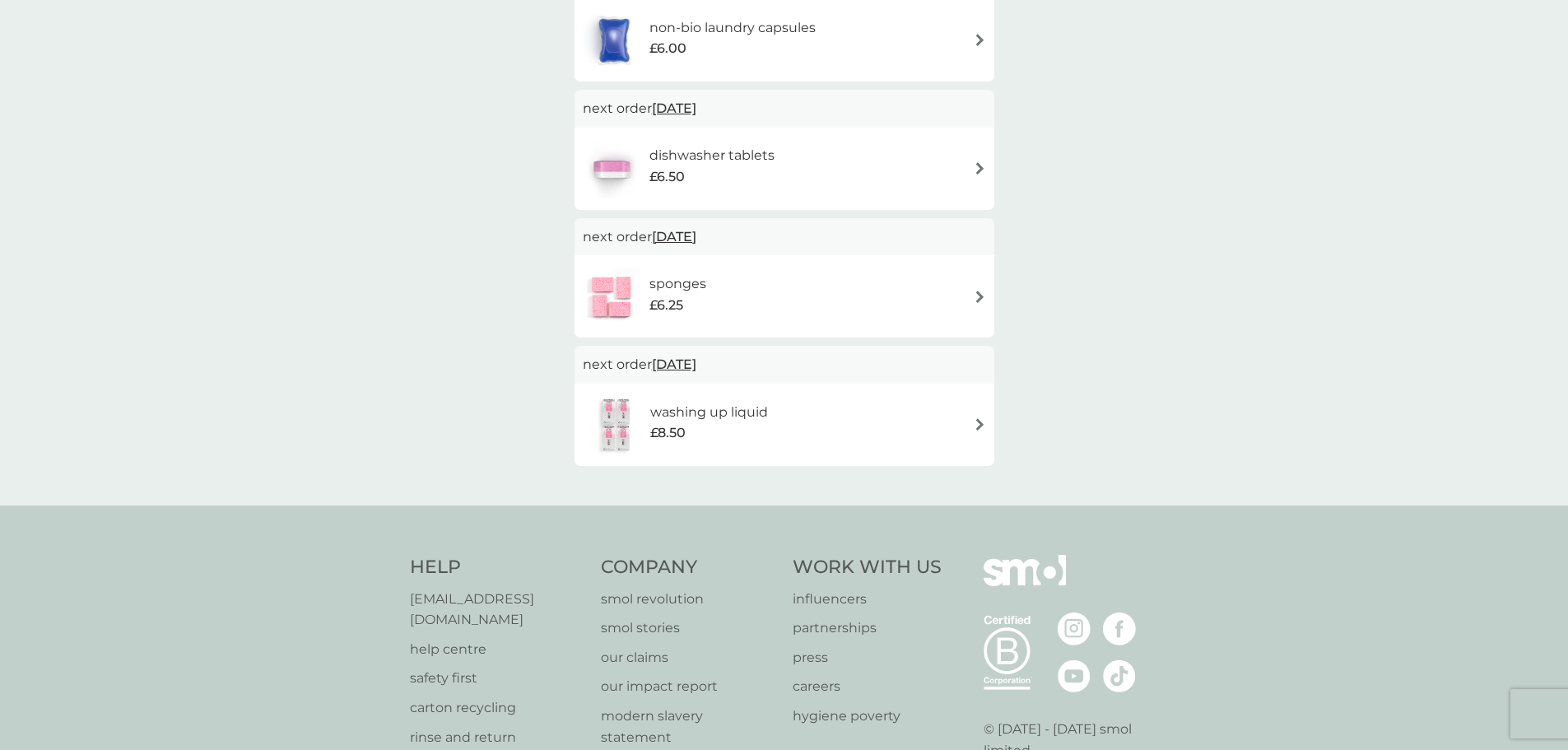
scroll to position [365, 0]
click at [974, 303] on img at bounding box center [979, 298] width 12 height 12
